Goal: Navigation & Orientation: Find specific page/section

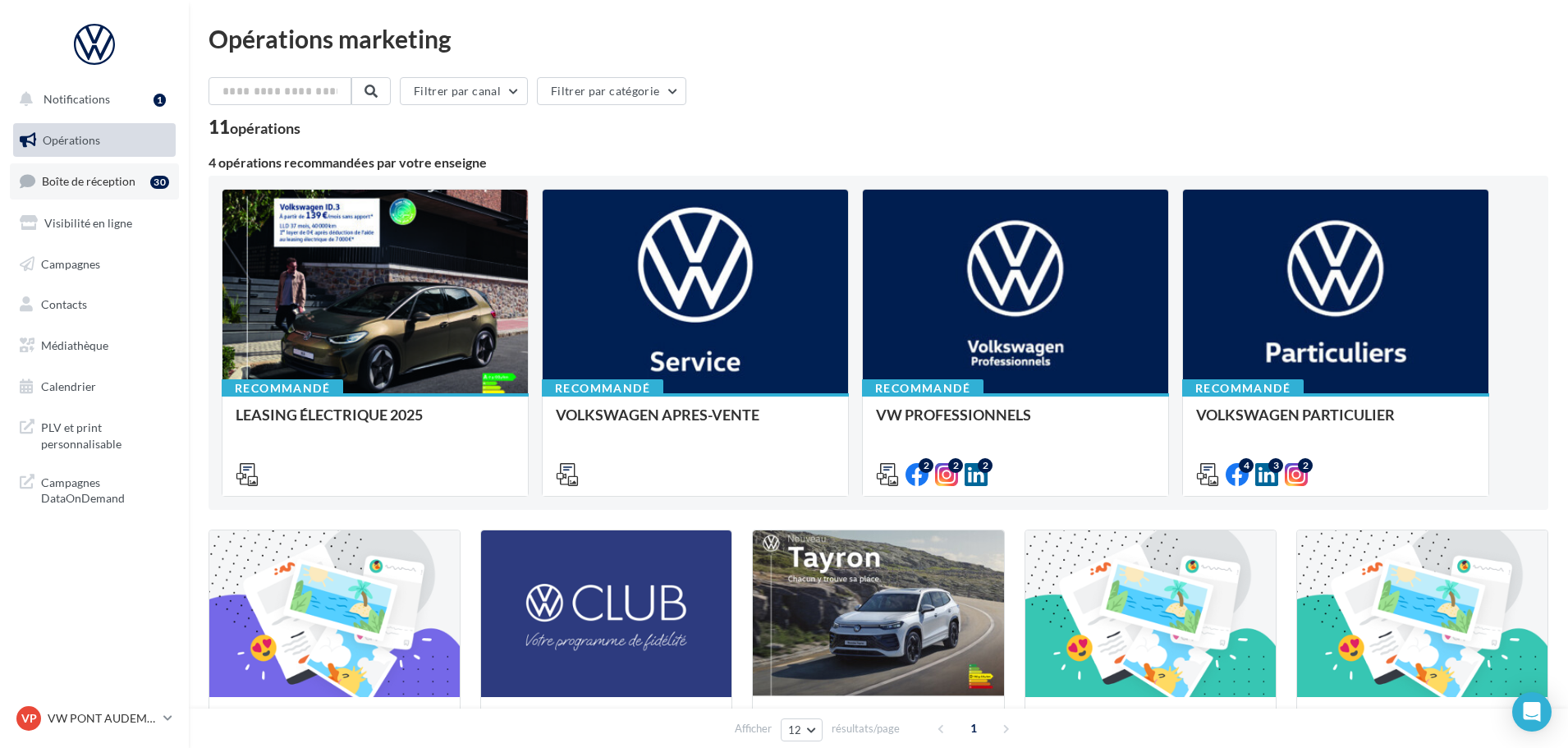
click at [133, 178] on span "Boîte de réception" at bounding box center [89, 180] width 94 height 14
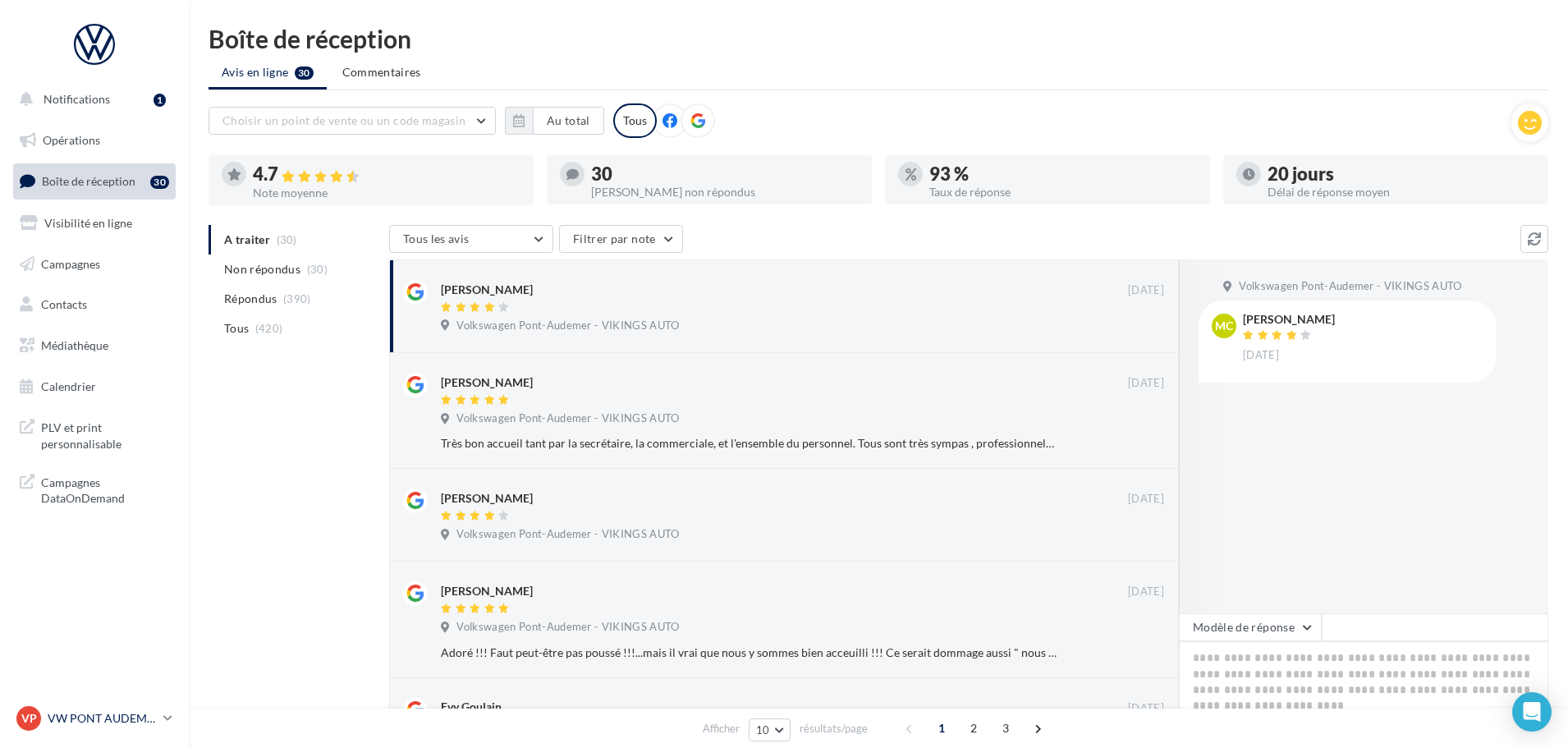
click at [94, 712] on p "VW PONT AUDEMER" at bounding box center [102, 717] width 109 height 16
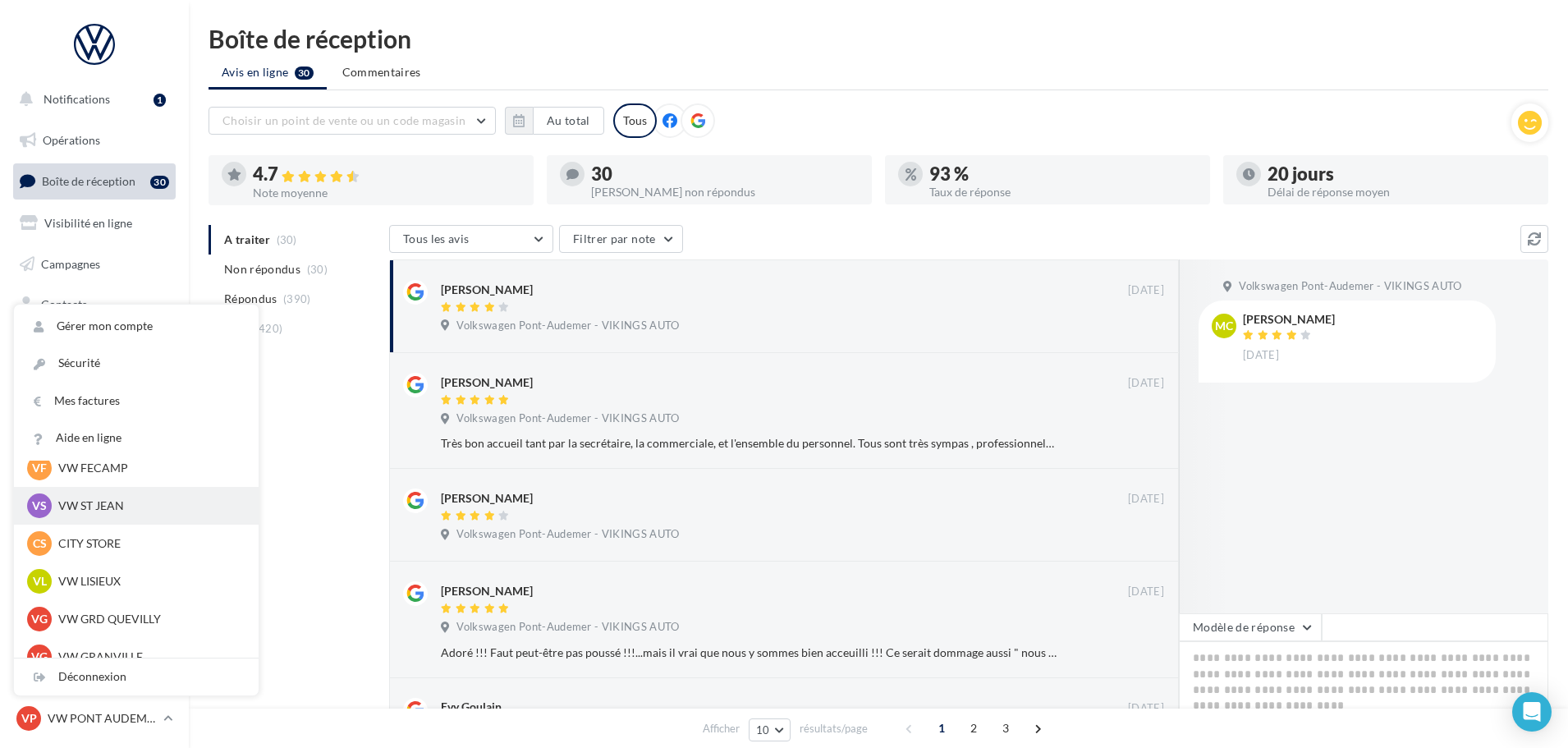
scroll to position [328, 0]
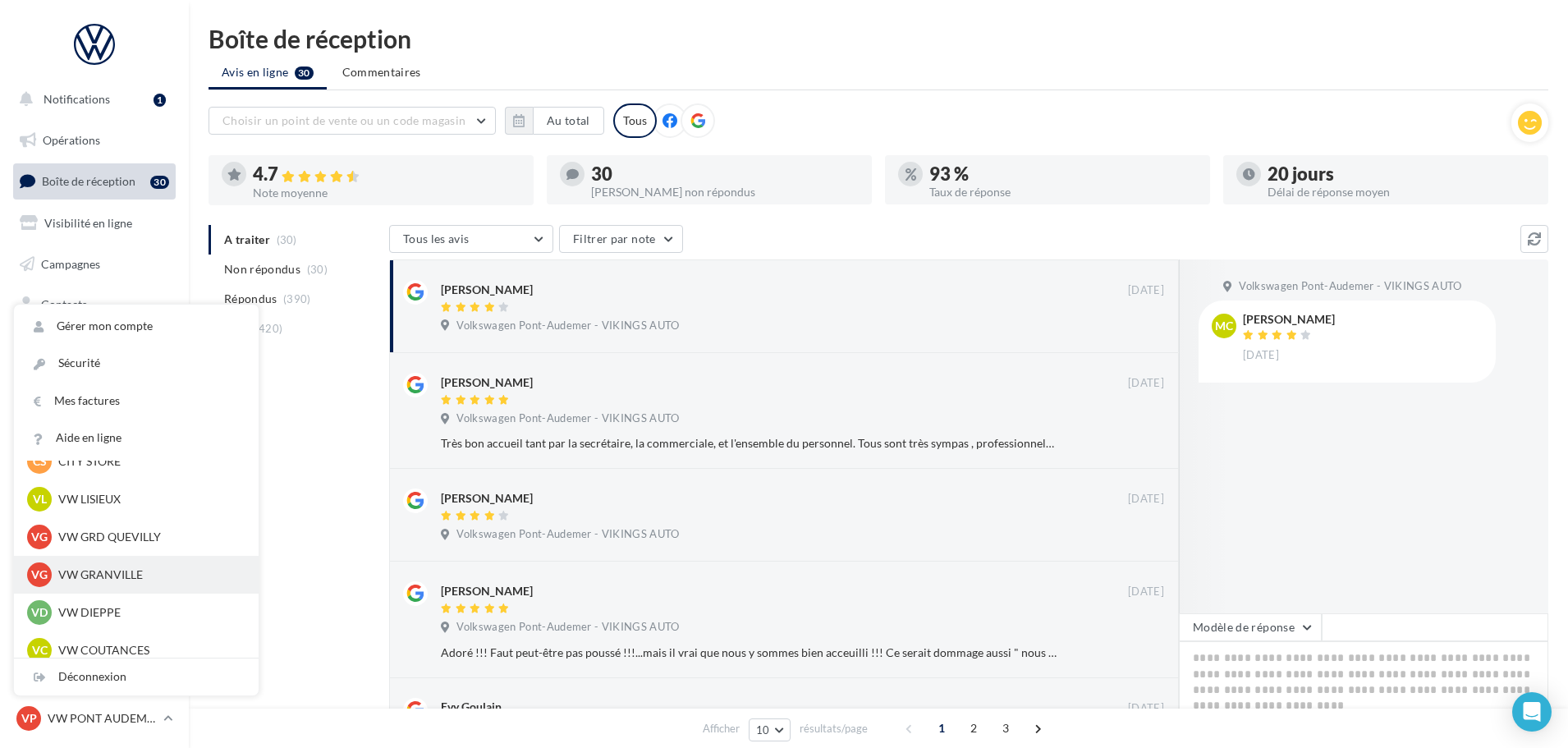
click at [112, 573] on p "VW GRANVILLE" at bounding box center [148, 574] width 180 height 16
